Goal: Task Accomplishment & Management: Complete application form

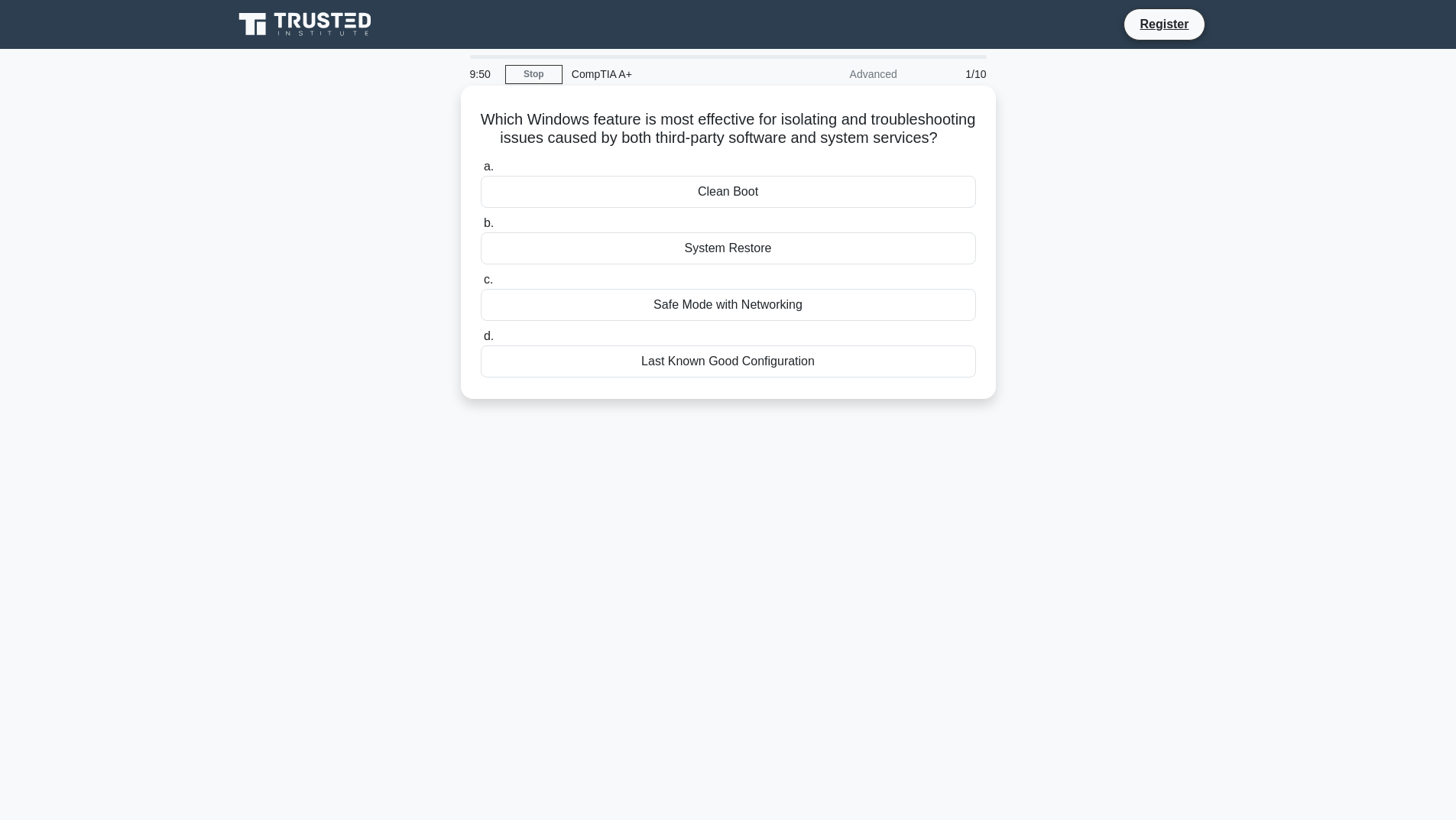
click at [717, 320] on div "Safe Mode with Networking" at bounding box center [728, 305] width 496 height 32
click at [481, 285] on input "c. Safe Mode with Networking" at bounding box center [481, 280] width 0 height 10
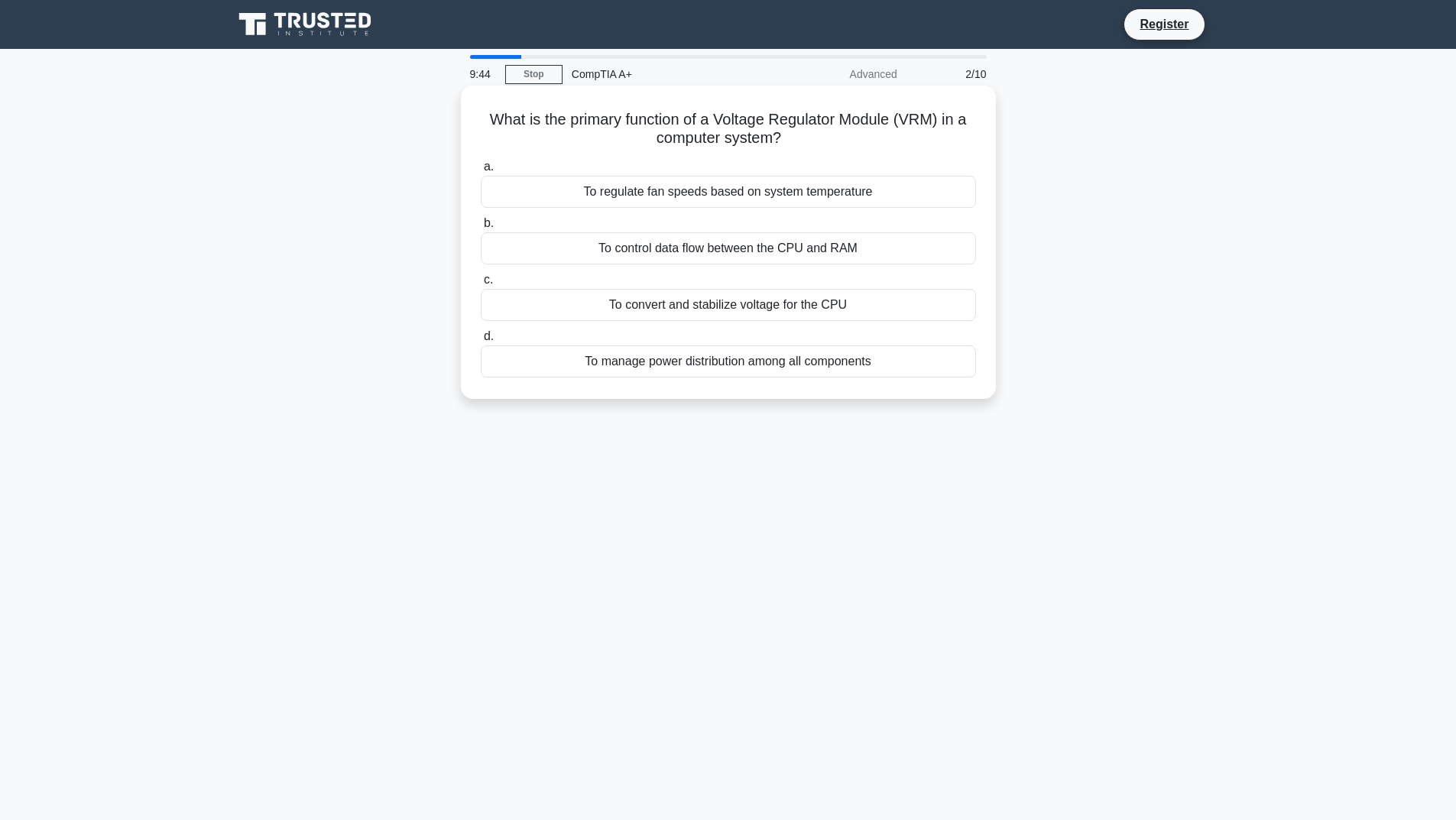
click at [706, 366] on div "To manage power distribution among all components" at bounding box center [728, 361] width 496 height 32
click at [481, 341] on input "d. To manage power distribution among all components" at bounding box center [481, 336] width 0 height 10
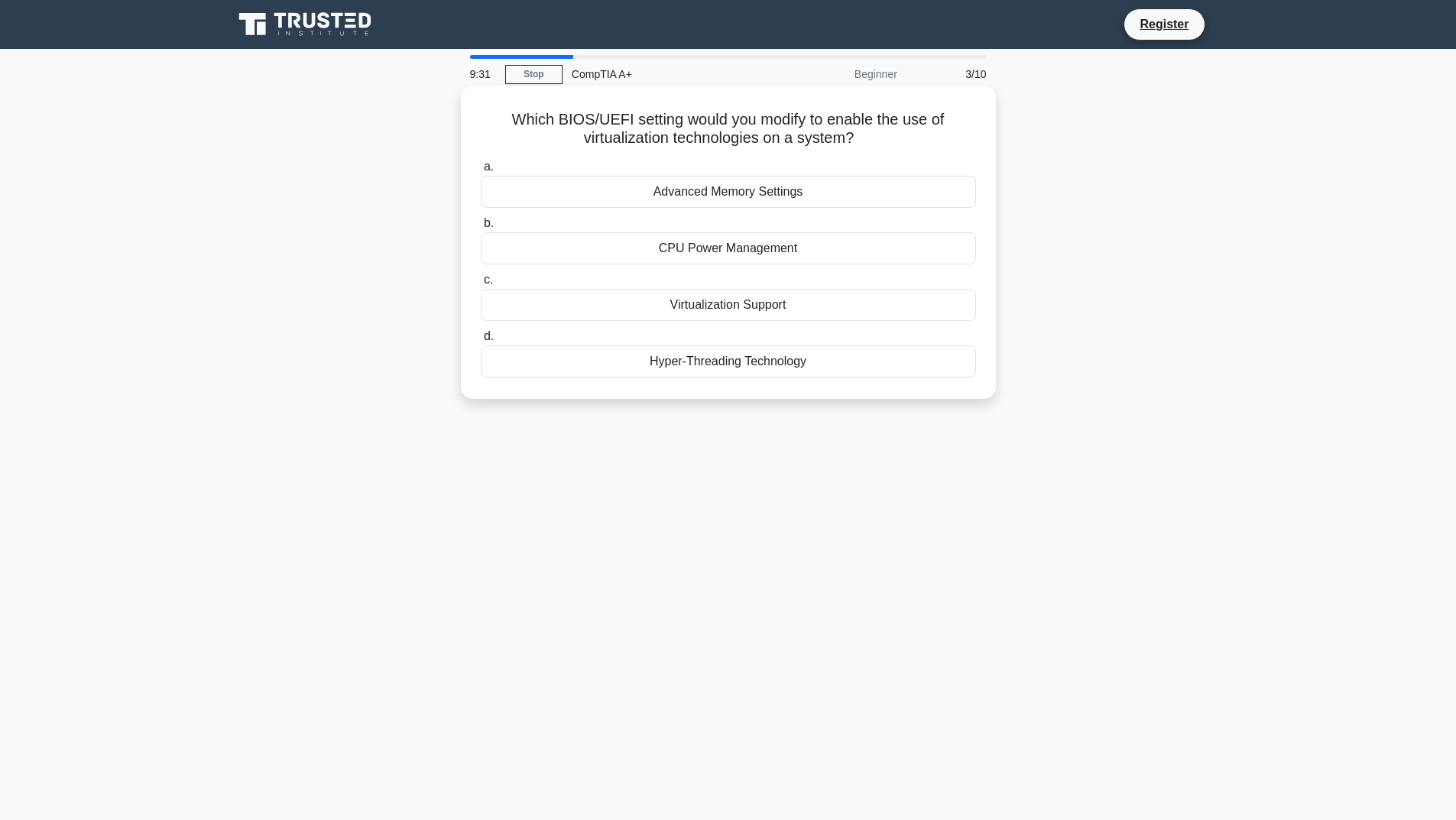
click at [693, 365] on div "Hyper-Threading Technology" at bounding box center [728, 361] width 496 height 32
click at [481, 341] on input "d. Hyper-Threading Technology" at bounding box center [481, 336] width 0 height 10
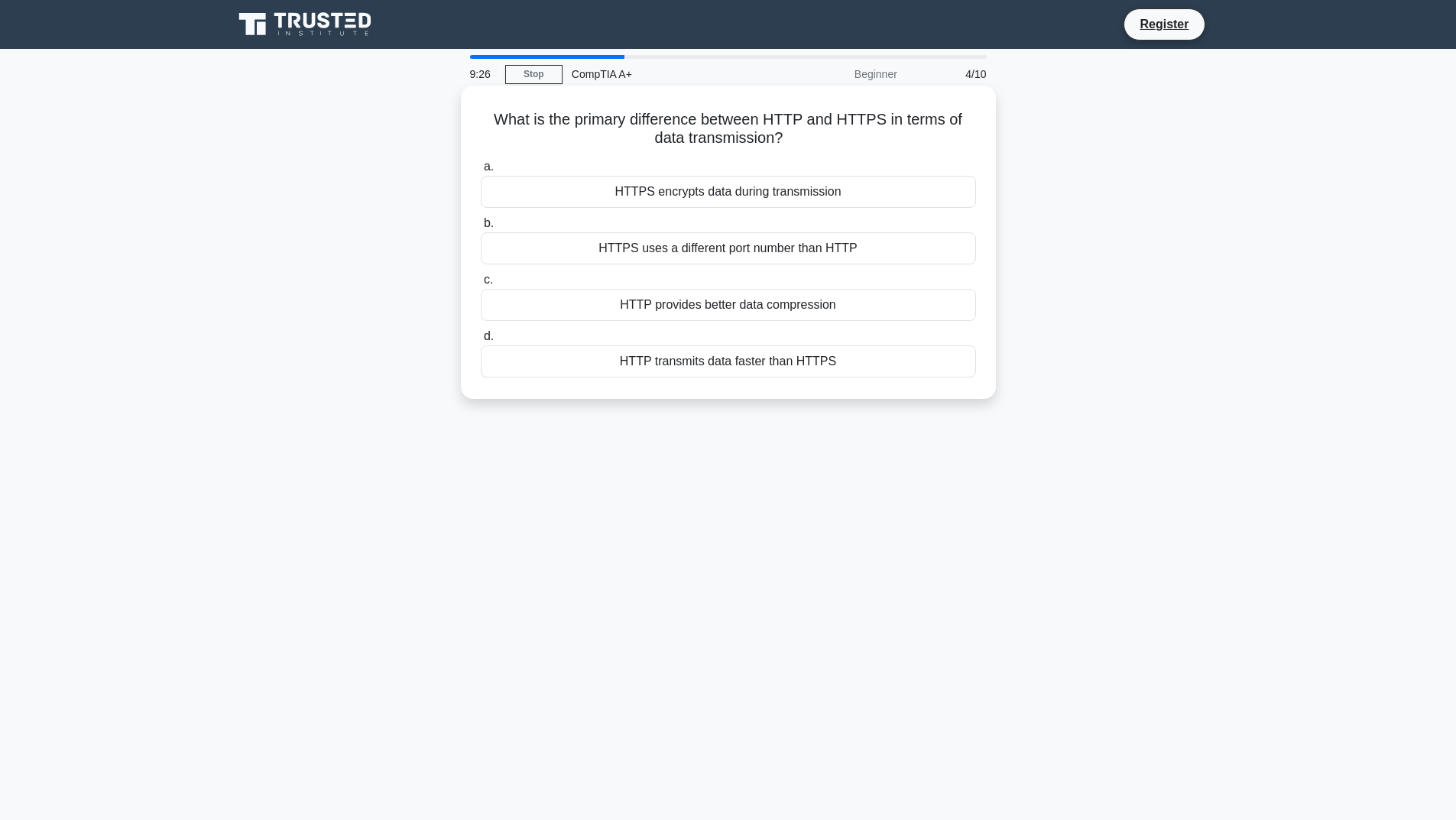
click at [683, 197] on div "HTTPS encrypts data during transmission" at bounding box center [728, 192] width 496 height 32
click at [481, 172] on input "a. HTTPS encrypts data during transmission" at bounding box center [481, 167] width 0 height 10
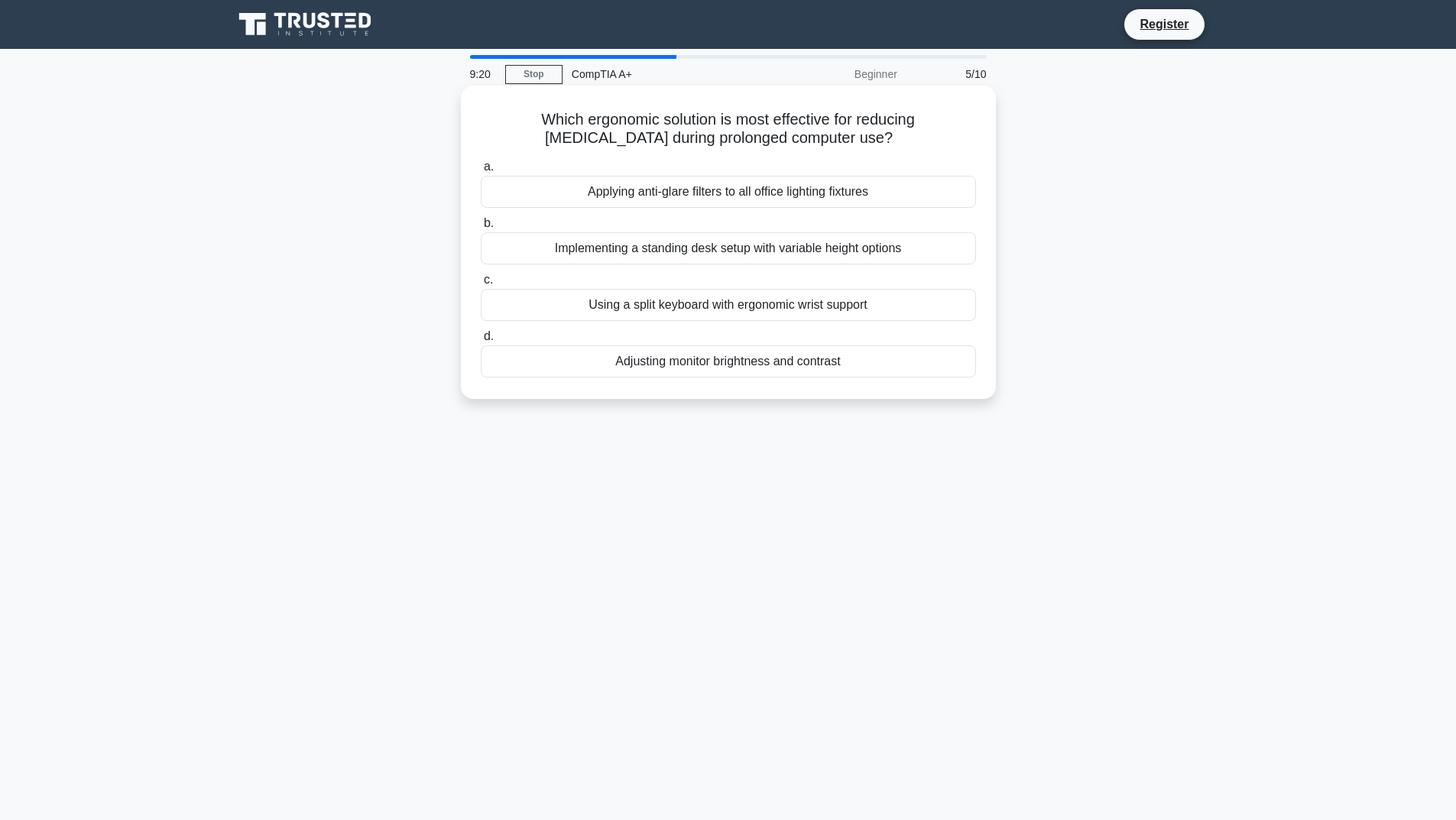
click at [709, 363] on div "Adjusting monitor brightness and contrast" at bounding box center [728, 361] width 496 height 32
click at [481, 341] on input "d. Adjusting monitor brightness and contrast" at bounding box center [481, 336] width 0 height 10
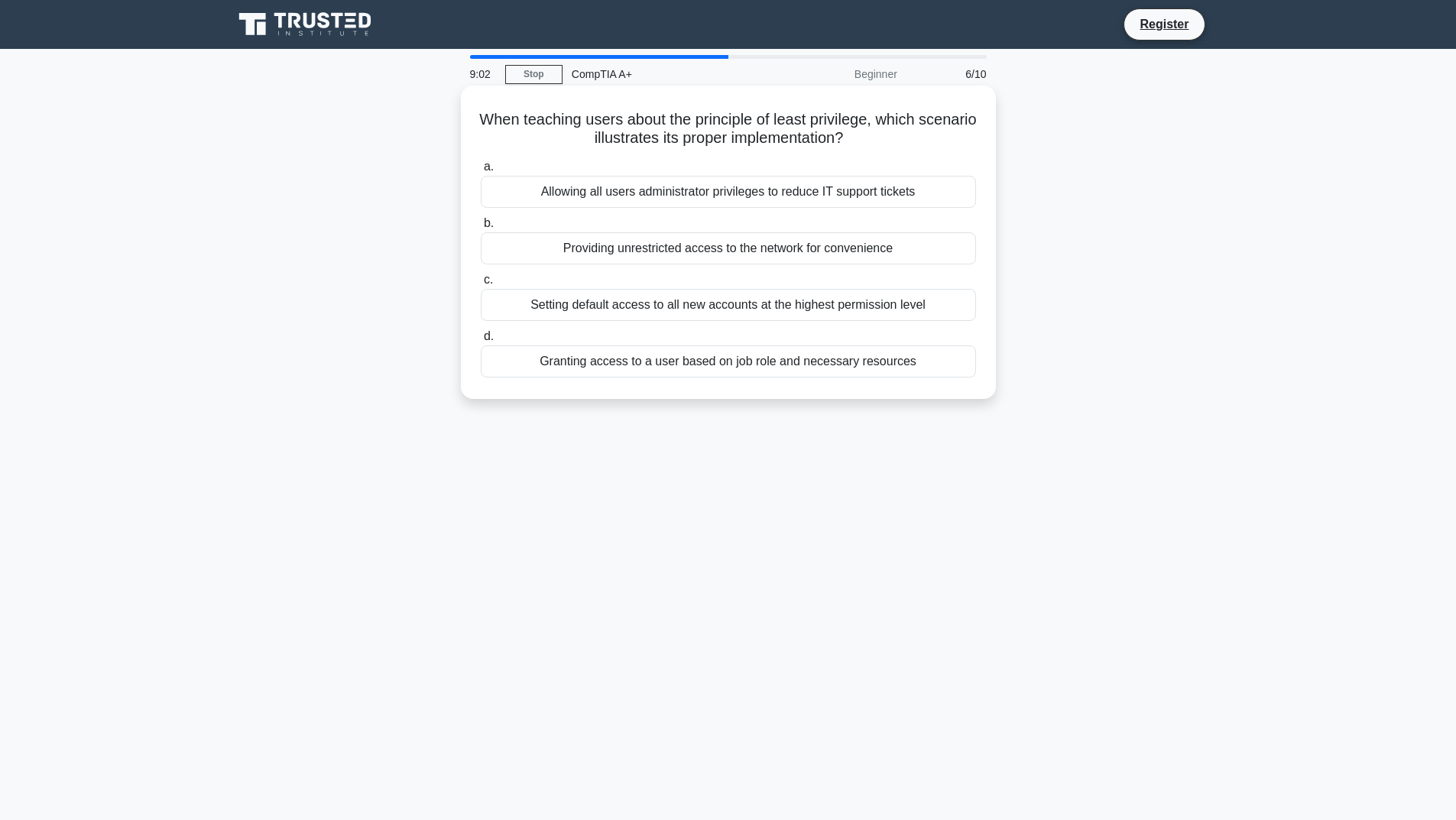
click at [640, 364] on div "Granting access to a user based on job role and necessary resources" at bounding box center [728, 361] width 496 height 32
click at [481, 341] on input "d. Granting access to a user based on job role and necessary resources" at bounding box center [481, 336] width 0 height 10
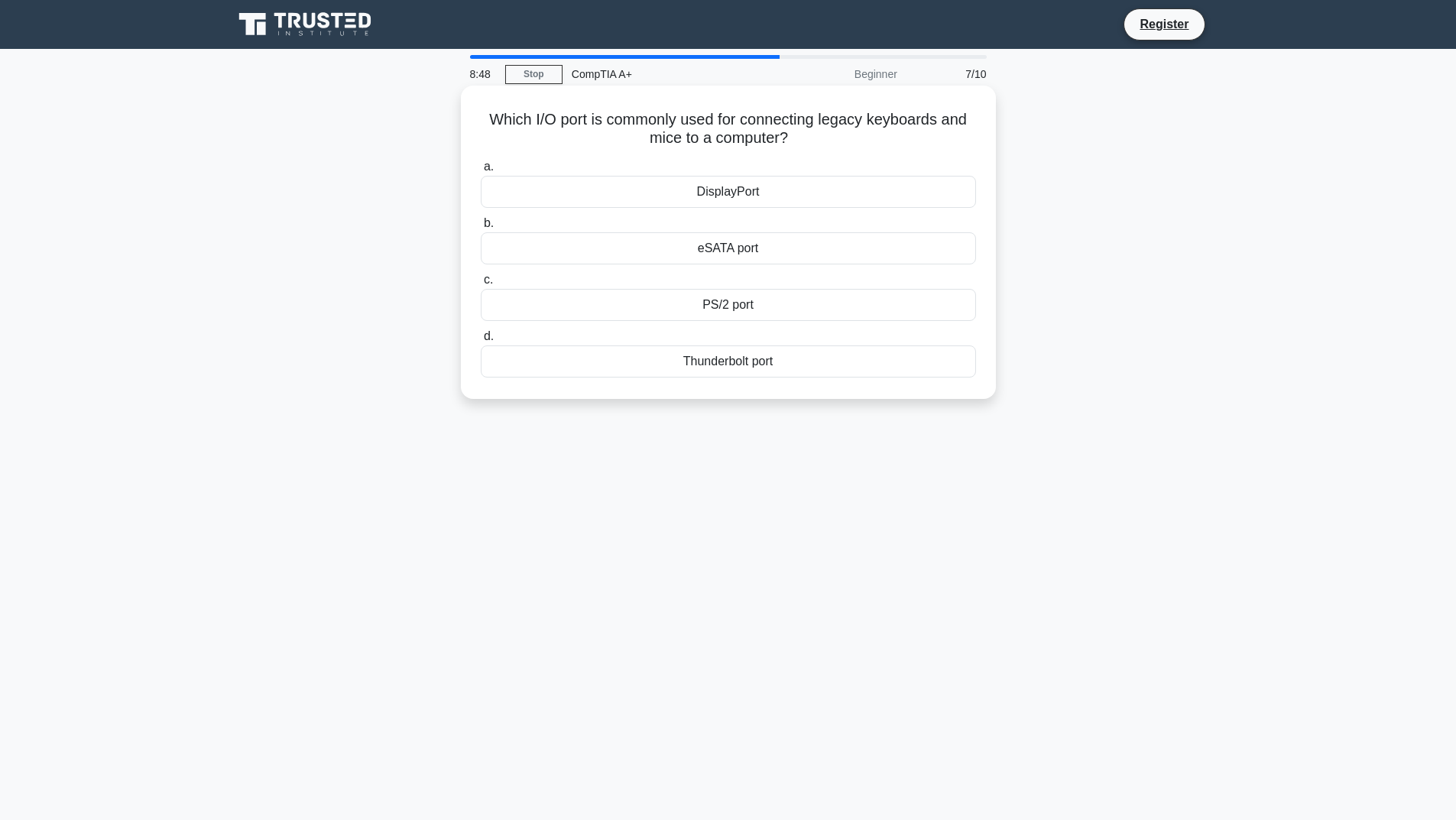
click at [672, 305] on div "PS/2 port" at bounding box center [728, 305] width 496 height 32
click at [481, 285] on input "c. PS/2 port" at bounding box center [481, 280] width 0 height 10
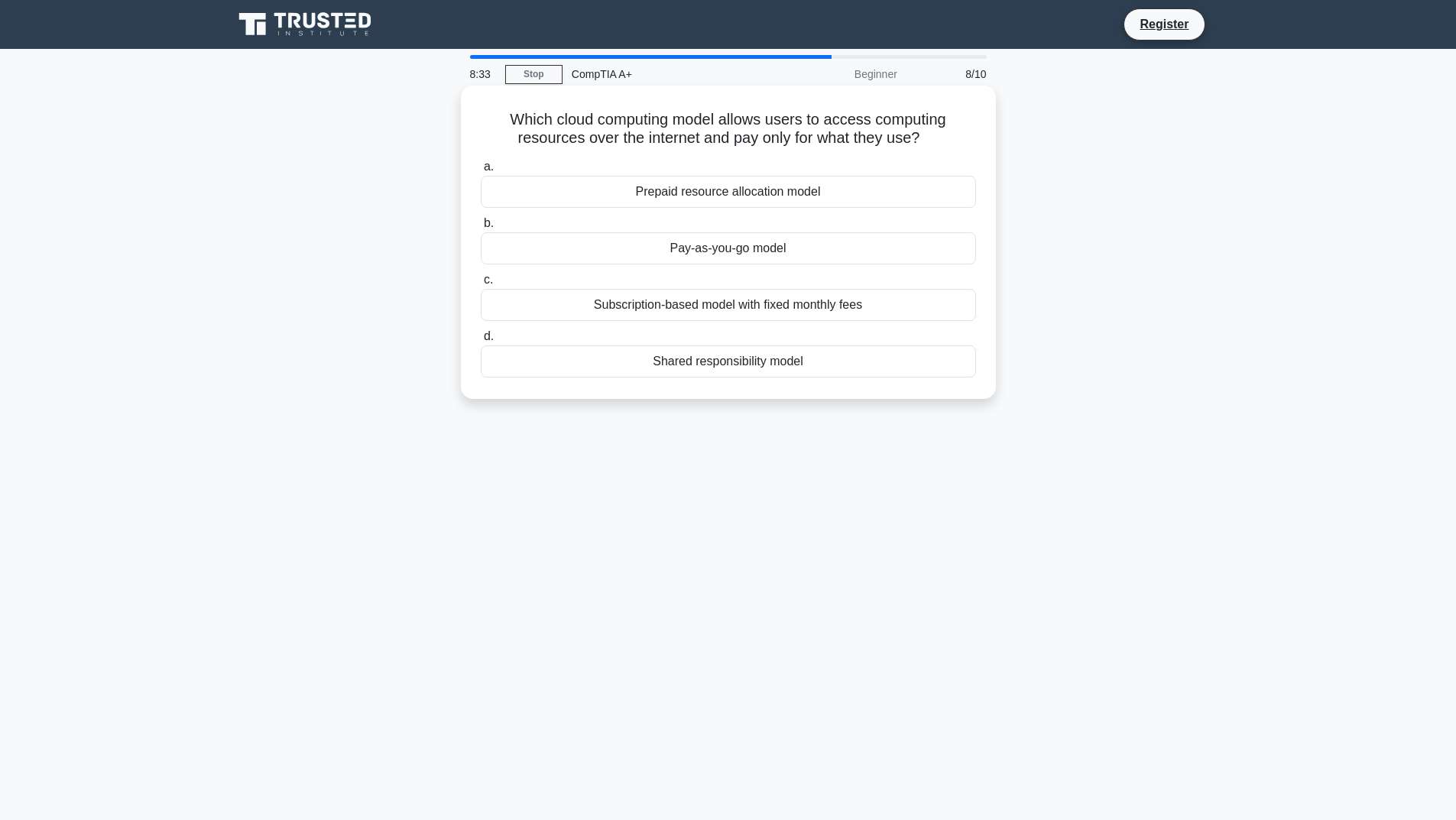
click at [711, 251] on div "Pay-as-you-go model" at bounding box center [728, 248] width 496 height 32
click at [481, 228] on input "b. Pay-as-you-go model" at bounding box center [481, 224] width 0 height 10
click at [709, 189] on div "Chipset and VRM configuration" at bounding box center [728, 192] width 496 height 32
click at [481, 172] on input "a. Chipset and VRM configuration" at bounding box center [481, 167] width 0 height 10
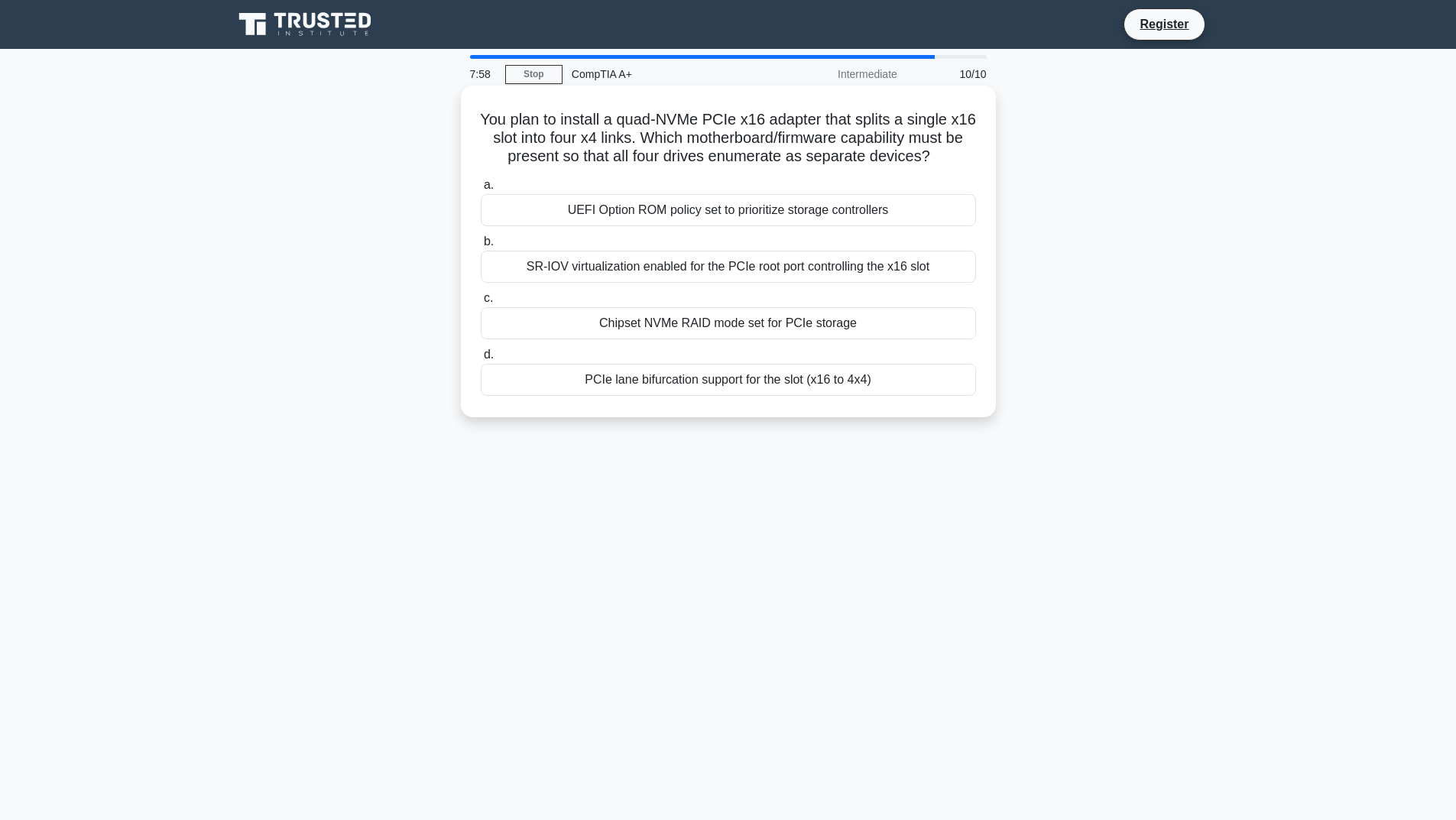
click at [682, 318] on div "Chipset NVMe RAID mode set for PCIe storage" at bounding box center [728, 323] width 496 height 32
click at [481, 304] on input "c. Chipset NVMe RAID mode set for PCIe storage" at bounding box center [481, 299] width 0 height 10
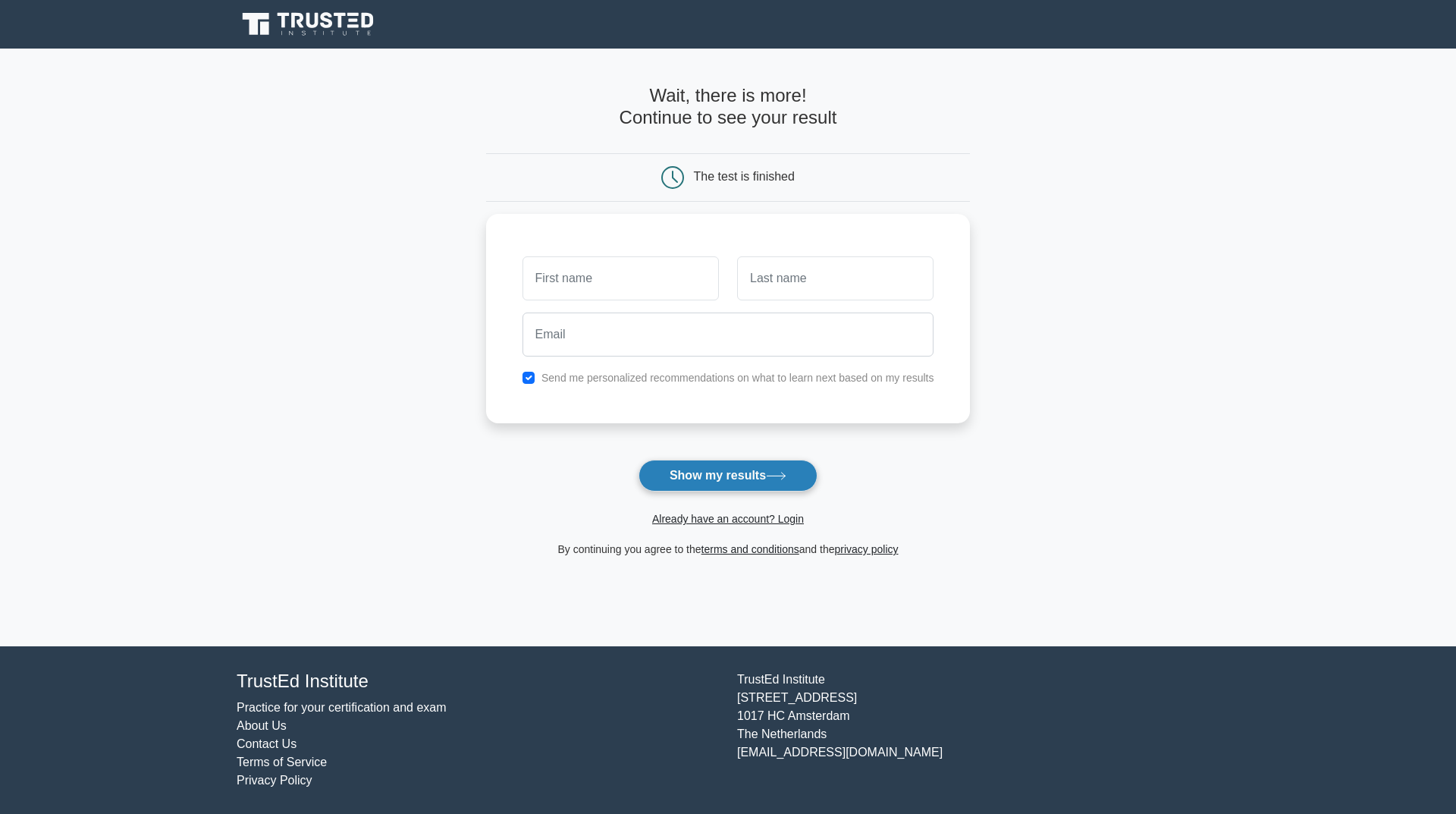
click at [712, 486] on button "Show my results" at bounding box center [728, 475] width 179 height 31
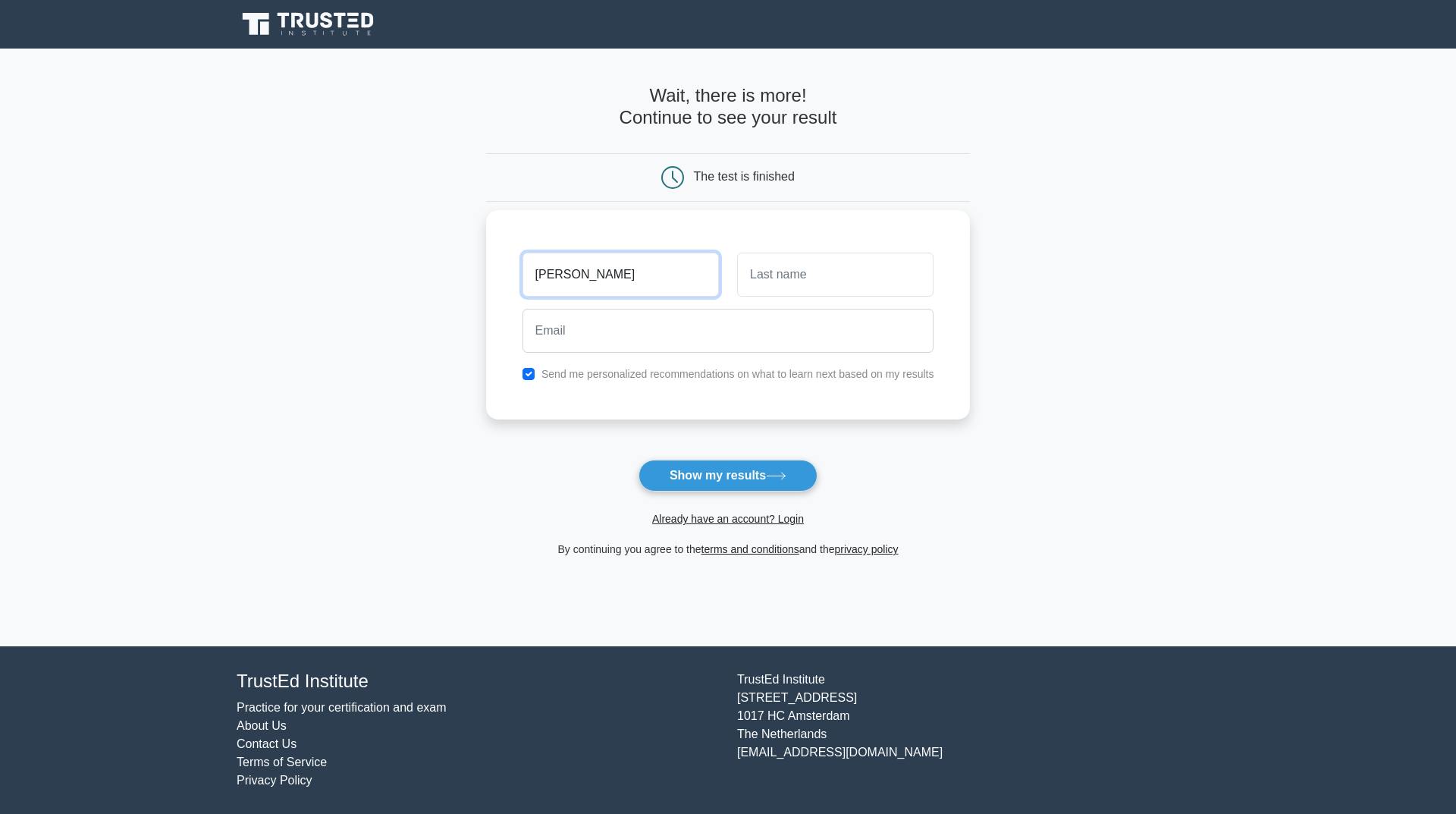
type input "[PERSON_NAME]"
type input "e"
type input "Dean"
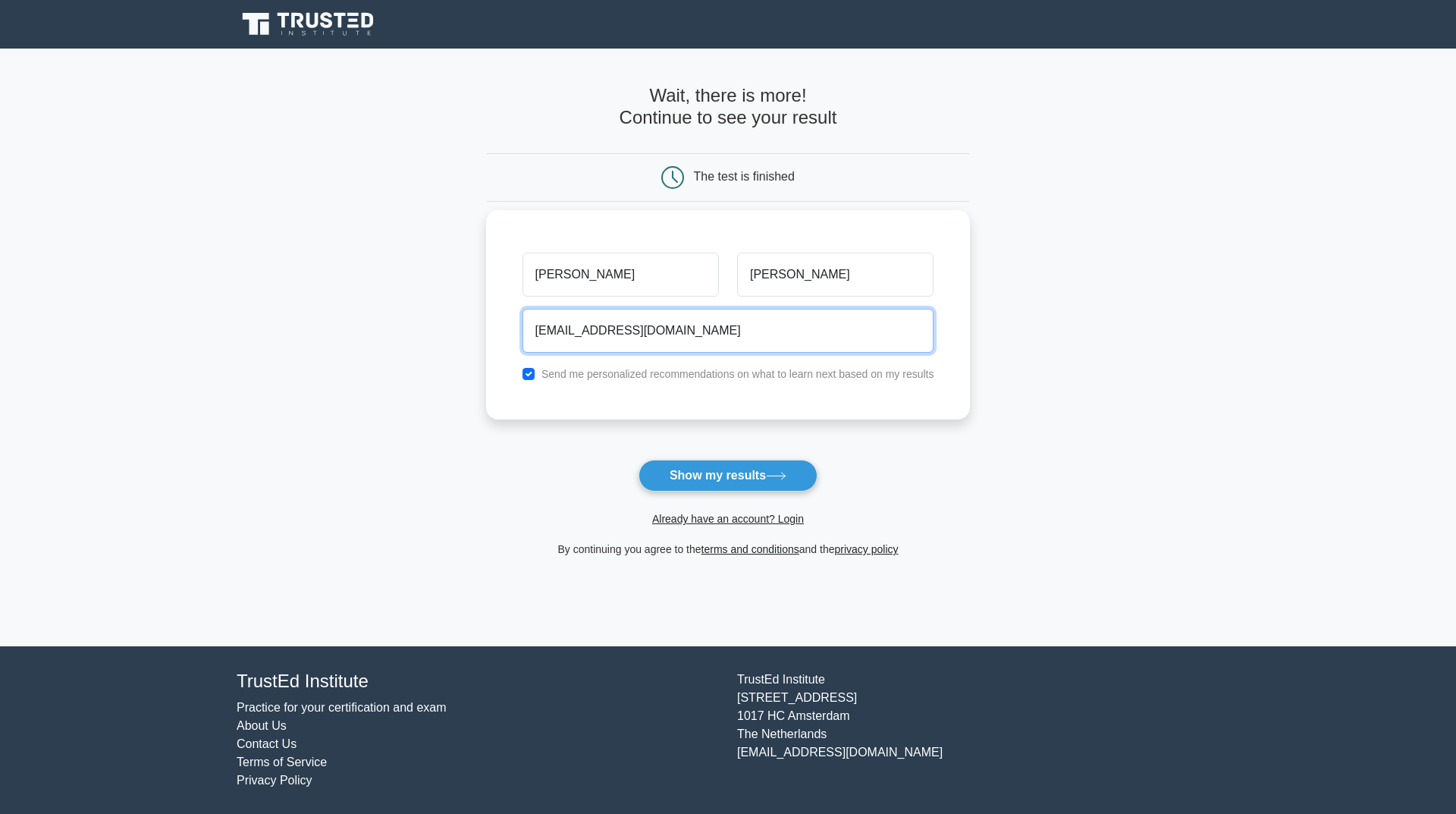
type input "robocop@gmail.com"
click at [638, 460] on button "Show my results" at bounding box center [728, 475] width 179 height 31
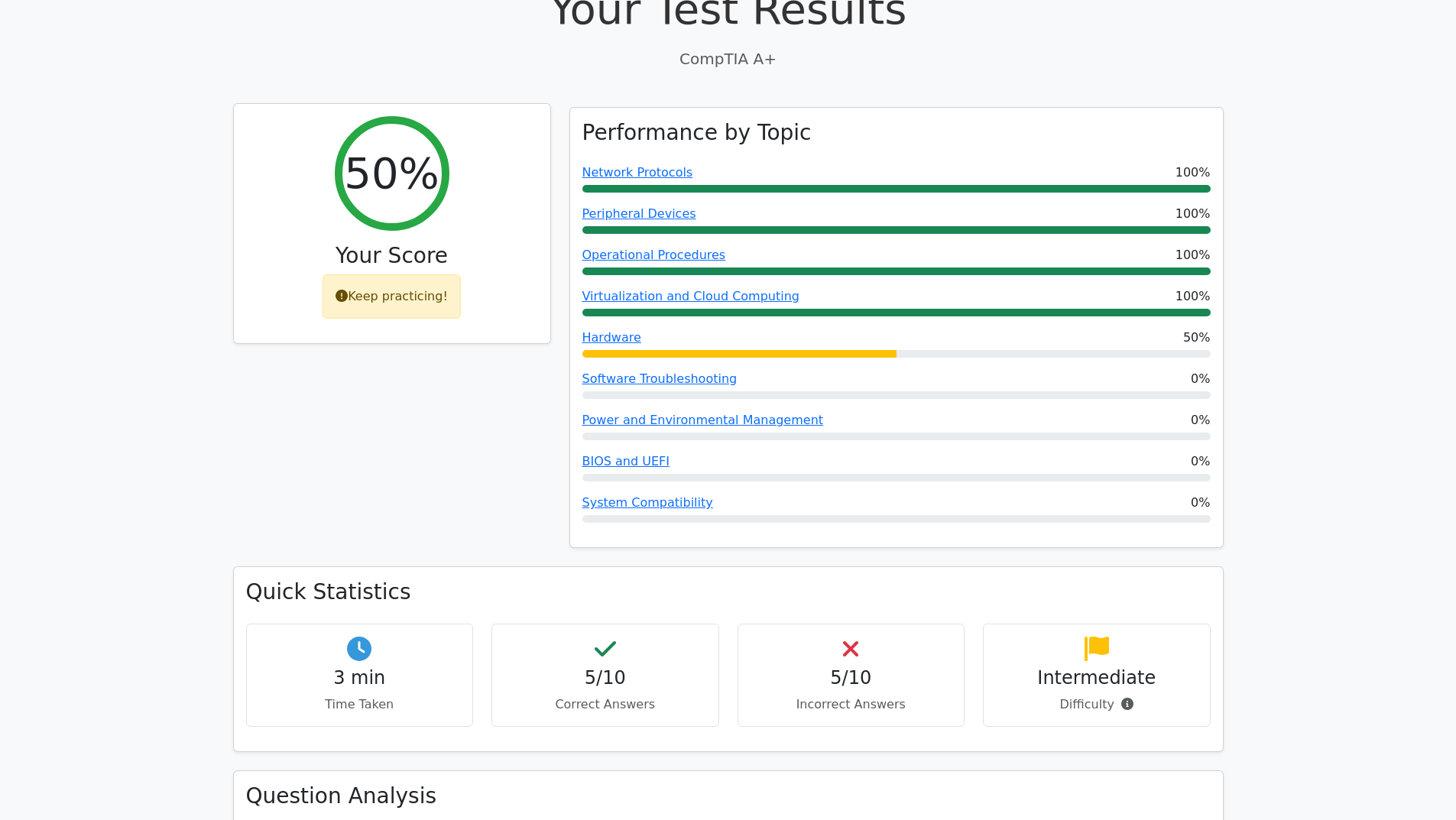
scroll to position [458, 0]
